Goal: Task Accomplishment & Management: Manage account settings

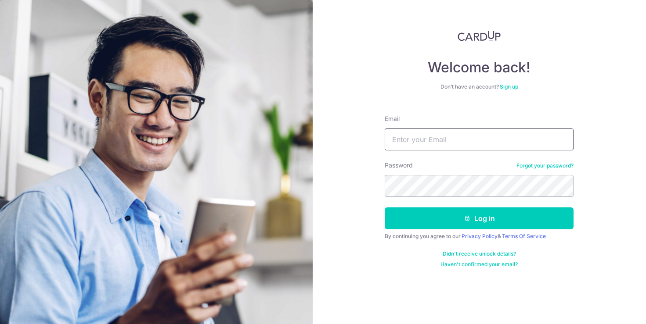
click at [455, 137] on input "Email" at bounding box center [479, 140] width 189 height 22
click at [445, 144] on input "Email" at bounding box center [479, 140] width 189 height 22
type input "[EMAIL_ADDRESS][DOMAIN_NAME]"
click at [385, 208] on button "Log in" at bounding box center [479, 219] width 189 height 22
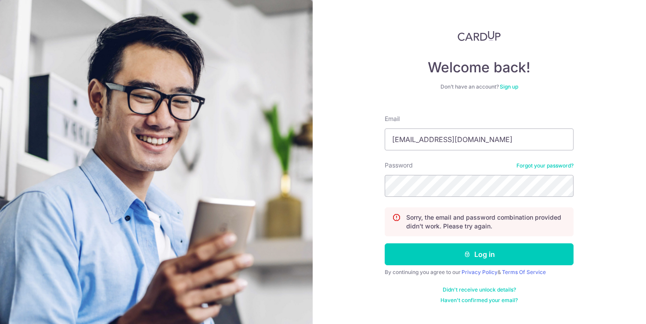
type input "[EMAIL_ADDRESS][DOMAIN_NAME]"
click at [385, 244] on button "Log in" at bounding box center [479, 255] width 189 height 22
click at [450, 141] on input "Email" at bounding box center [479, 140] width 189 height 22
type input "linamin31@gmail.com"
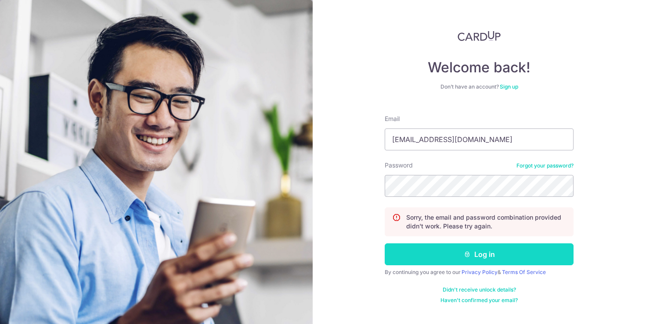
click at [472, 253] on button "Log in" at bounding box center [479, 255] width 189 height 22
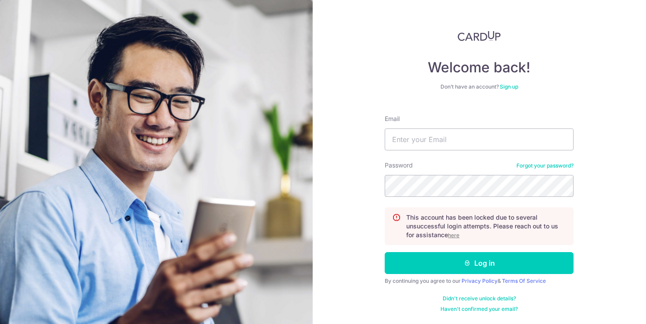
click at [457, 236] on u "here" at bounding box center [453, 235] width 11 height 7
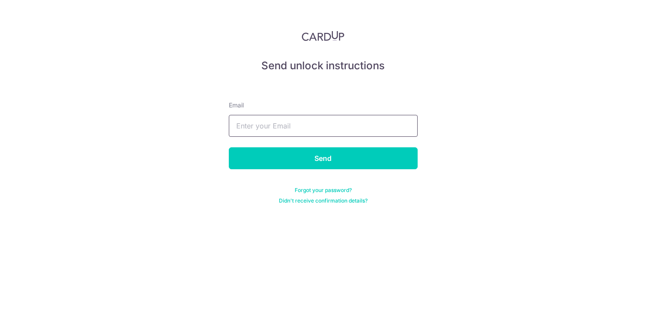
click at [319, 131] on input "text" at bounding box center [323, 126] width 189 height 22
type input "[EMAIL_ADDRESS][DOMAIN_NAME]"
click at [229, 147] on input "Send" at bounding box center [323, 158] width 189 height 22
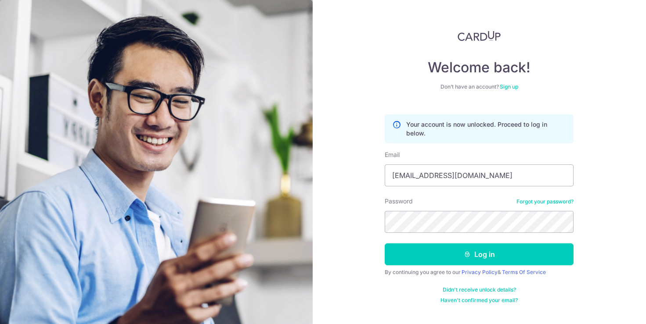
type input "linamin31@gmail.com"
click at [385, 244] on button "Log in" at bounding box center [479, 255] width 189 height 22
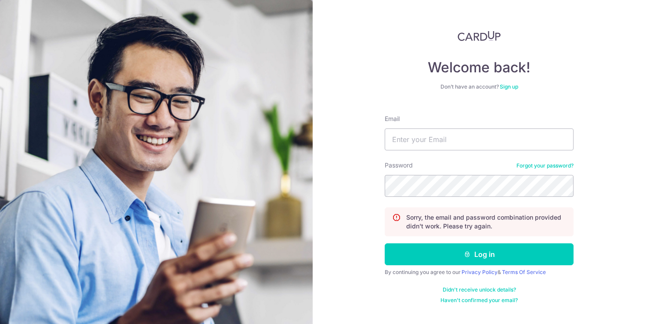
click at [554, 165] on link "Forgot your password?" at bounding box center [544, 165] width 57 height 7
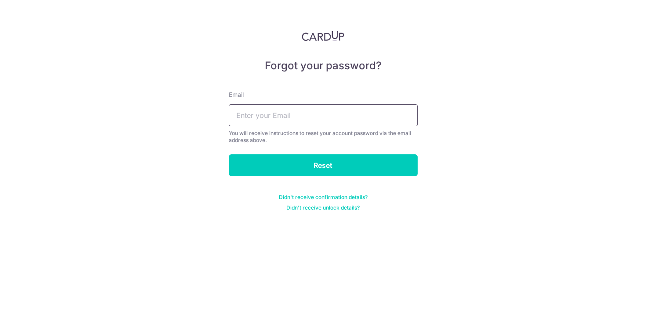
click at [338, 115] on input "text" at bounding box center [323, 115] width 189 height 22
paste input "0xdb85cce6cf9f921f463315ed9baf8655500a4444"
type input "linamin31@gmail.com"
click at [229, 155] on input "Reset" at bounding box center [323, 166] width 189 height 22
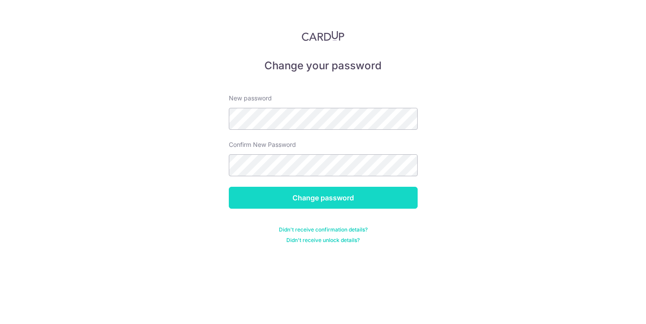
click at [327, 197] on input "Change password" at bounding box center [323, 198] width 189 height 22
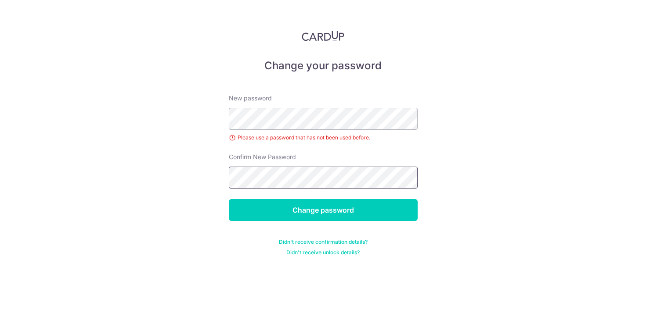
click at [229, 199] on input "Change password" at bounding box center [323, 210] width 189 height 22
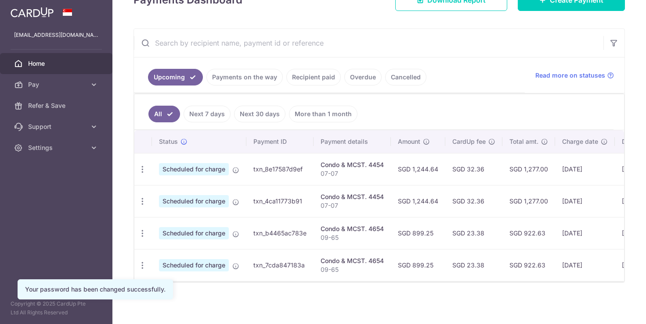
click at [258, 76] on link "Payments on the way" at bounding box center [244, 77] width 76 height 17
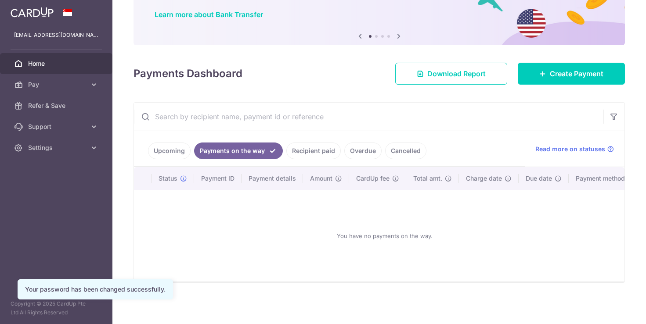
click at [320, 146] on link "Recipient paid" at bounding box center [313, 151] width 54 height 17
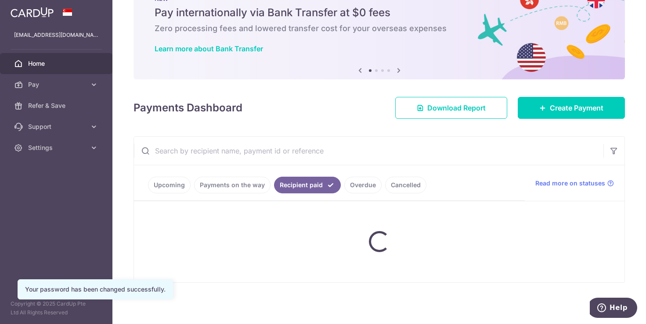
scroll to position [33, 0]
click at [411, 153] on input "text" at bounding box center [368, 151] width 469 height 28
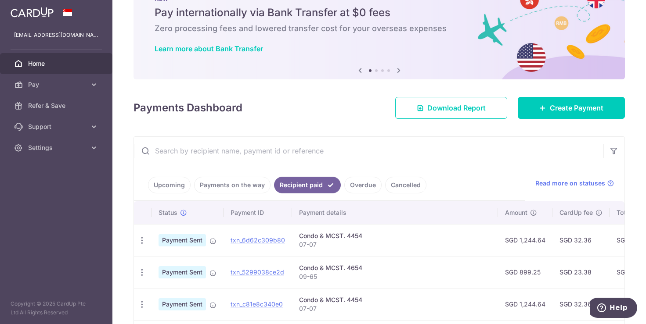
click at [370, 146] on input "text" at bounding box center [368, 151] width 469 height 28
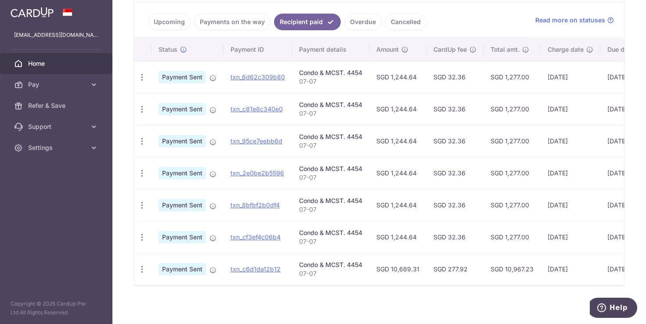
scroll to position [204, 0]
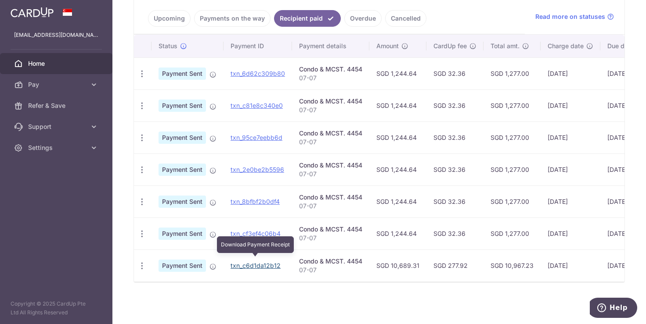
type input "07-07"
drag, startPoint x: 257, startPoint y: 263, endPoint x: 362, endPoint y: 32, distance: 253.6
click at [257, 263] on link "txn_c6d1da12b12" at bounding box center [255, 265] width 50 height 7
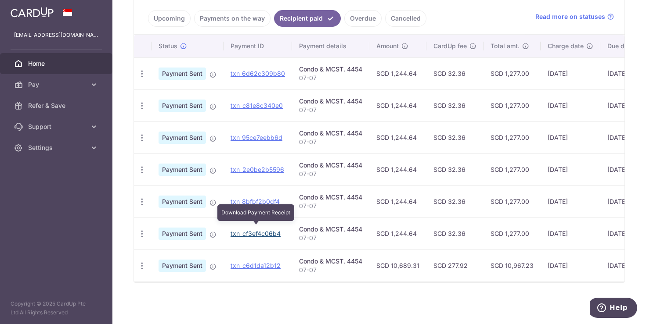
drag, startPoint x: 263, startPoint y: 232, endPoint x: 363, endPoint y: 31, distance: 224.4
click at [263, 231] on link "txn_cf3ef4c06b4" at bounding box center [255, 233] width 50 height 7
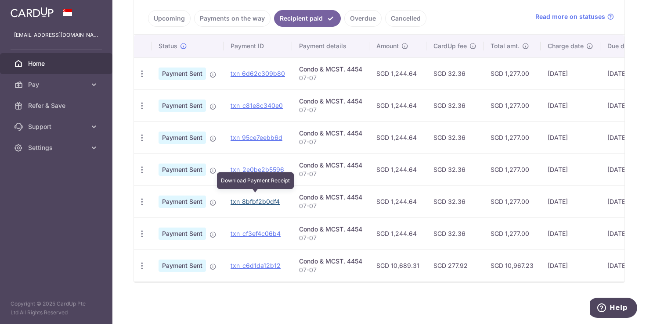
click at [255, 198] on link "txn_8bfbf2b0df4" at bounding box center [254, 201] width 49 height 7
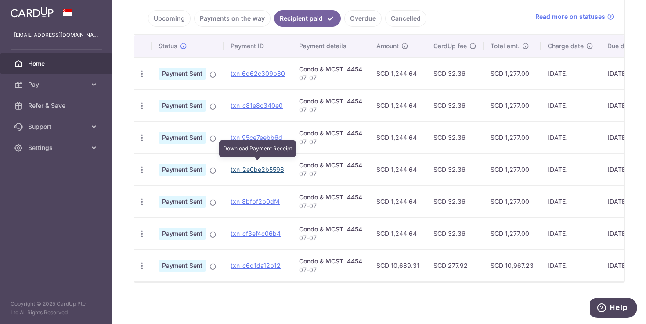
click at [261, 166] on link "txn_2e0be2b5596" at bounding box center [257, 169] width 54 height 7
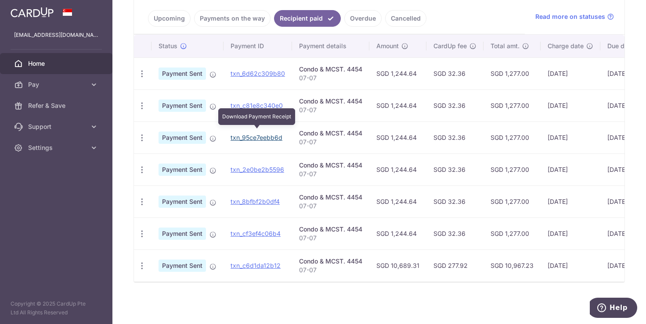
drag, startPoint x: 270, startPoint y: 135, endPoint x: 364, endPoint y: 29, distance: 141.7
click at [270, 135] on link "txn_95ce7eebb6d" at bounding box center [256, 137] width 52 height 7
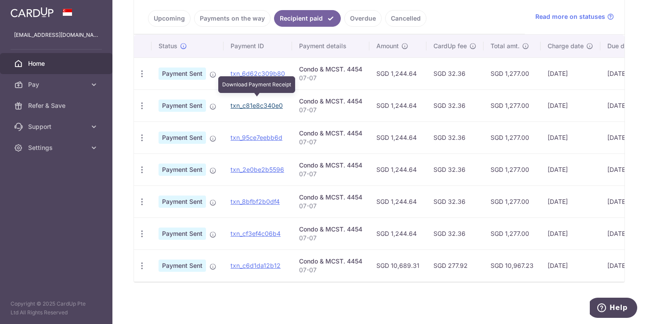
click at [276, 102] on link "txn_c81e8c340e0" at bounding box center [256, 105] width 52 height 7
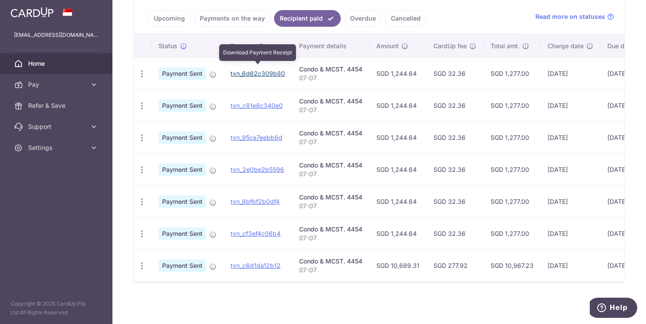
drag, startPoint x: 268, startPoint y: 71, endPoint x: 359, endPoint y: 36, distance: 97.4
click at [268, 71] on link "txn_6d62c309b80" at bounding box center [257, 73] width 54 height 7
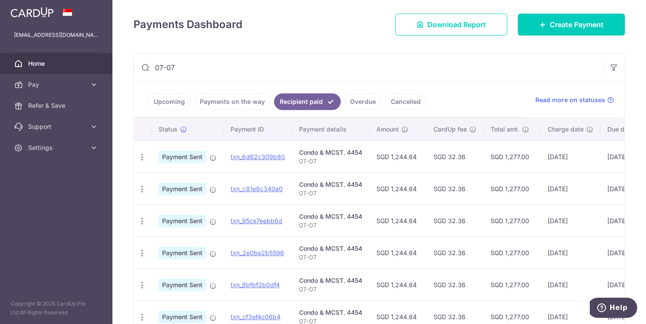
click at [466, 159] on td "SGD 32.36" at bounding box center [454, 157] width 57 height 32
